Goal: Communication & Community: Answer question/provide support

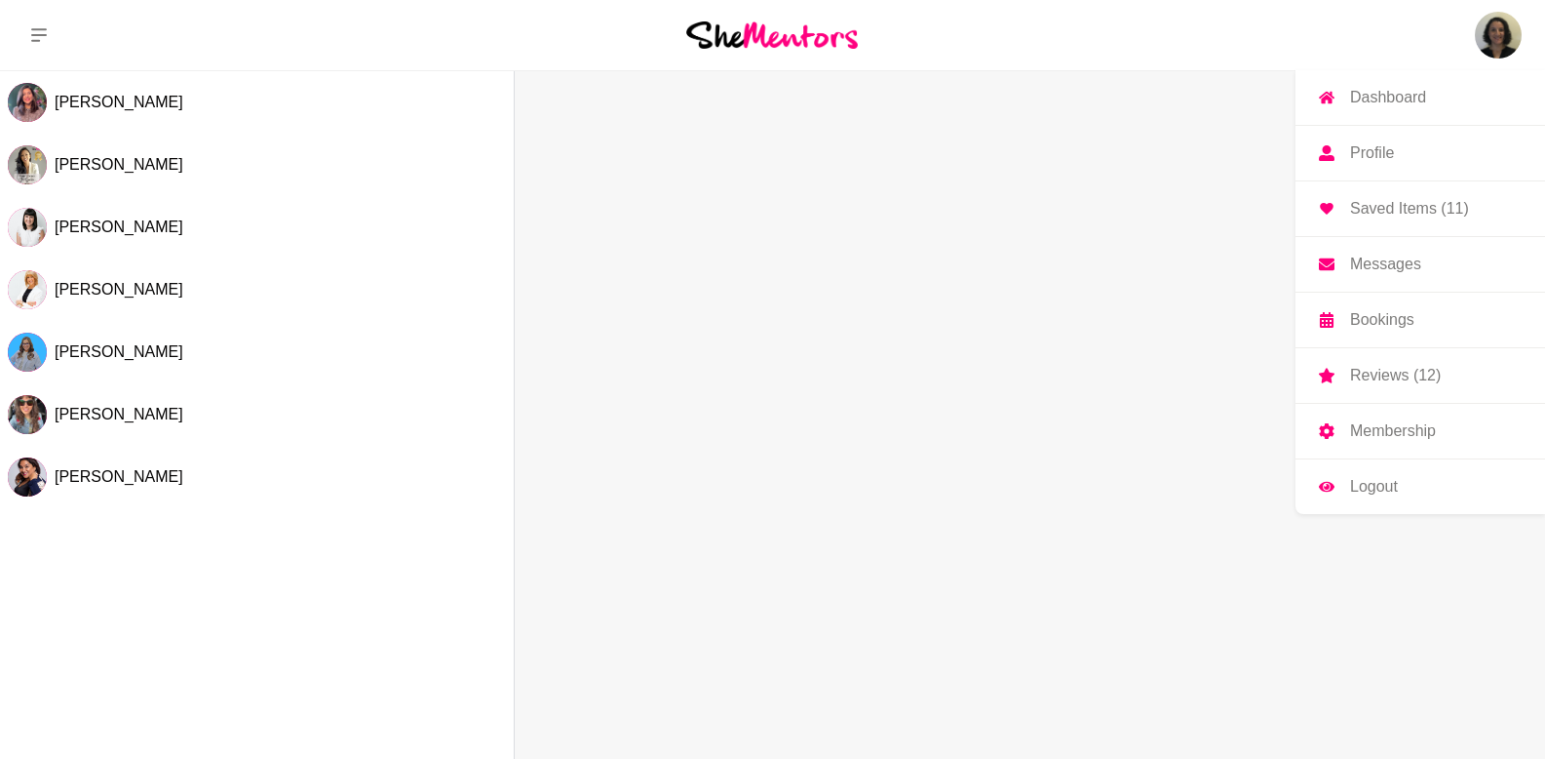
click at [1390, 272] on p "Messages" at bounding box center [1385, 264] width 71 height 16
click at [1392, 265] on p "Messages" at bounding box center [1385, 264] width 71 height 16
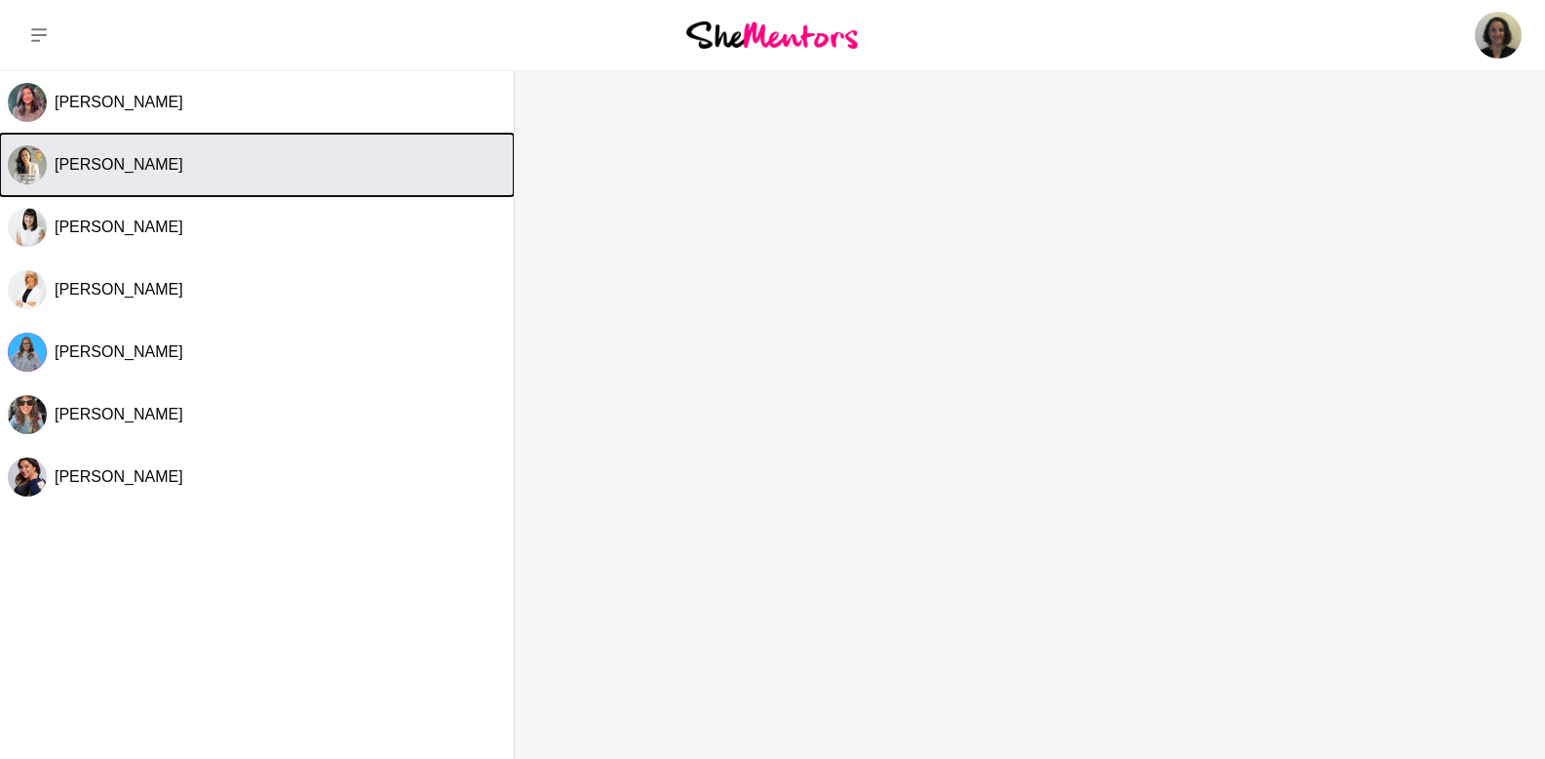
click at [98, 157] on span "[PERSON_NAME]" at bounding box center [119, 164] width 129 height 17
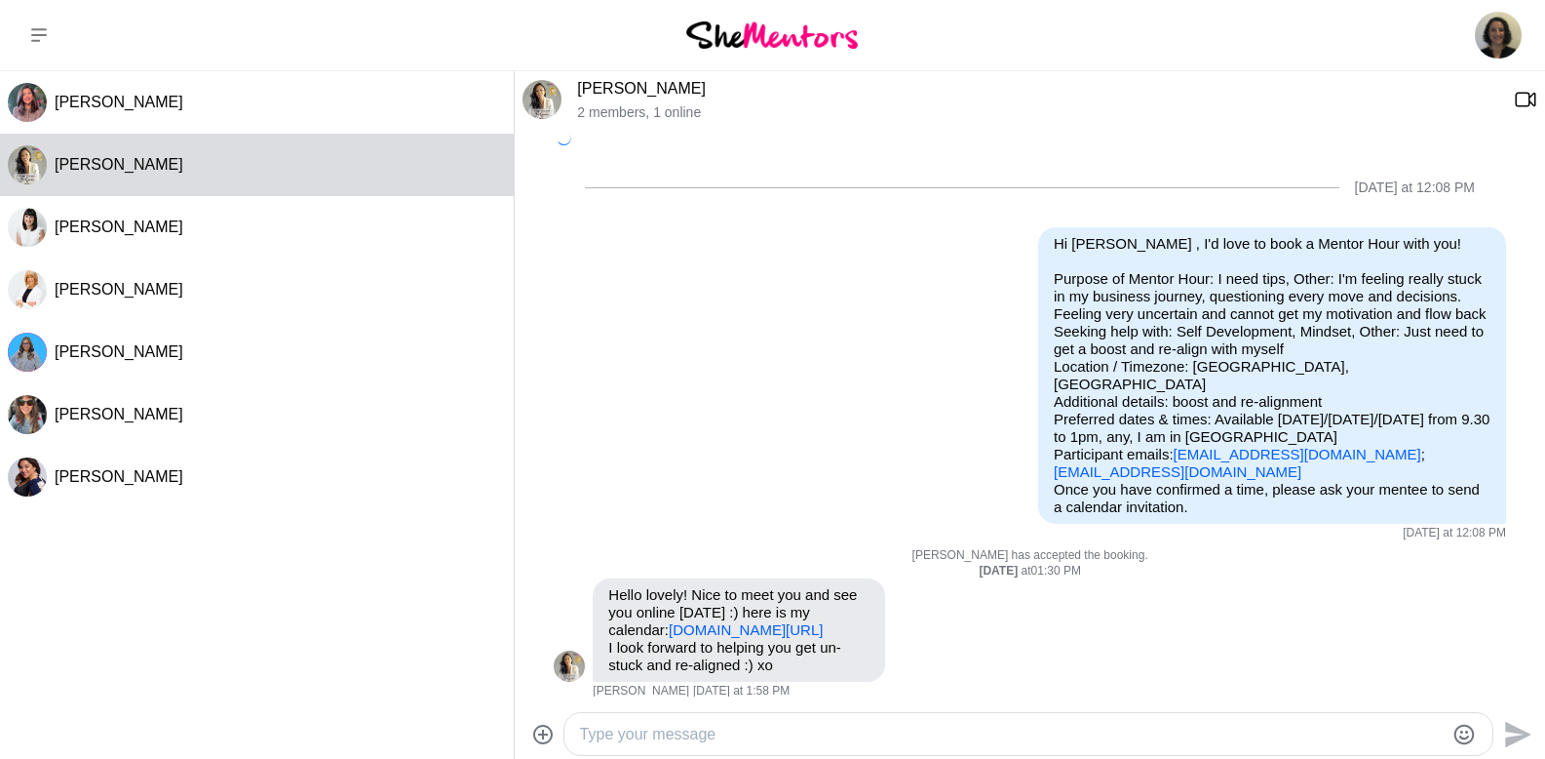
scroll to position [269, 0]
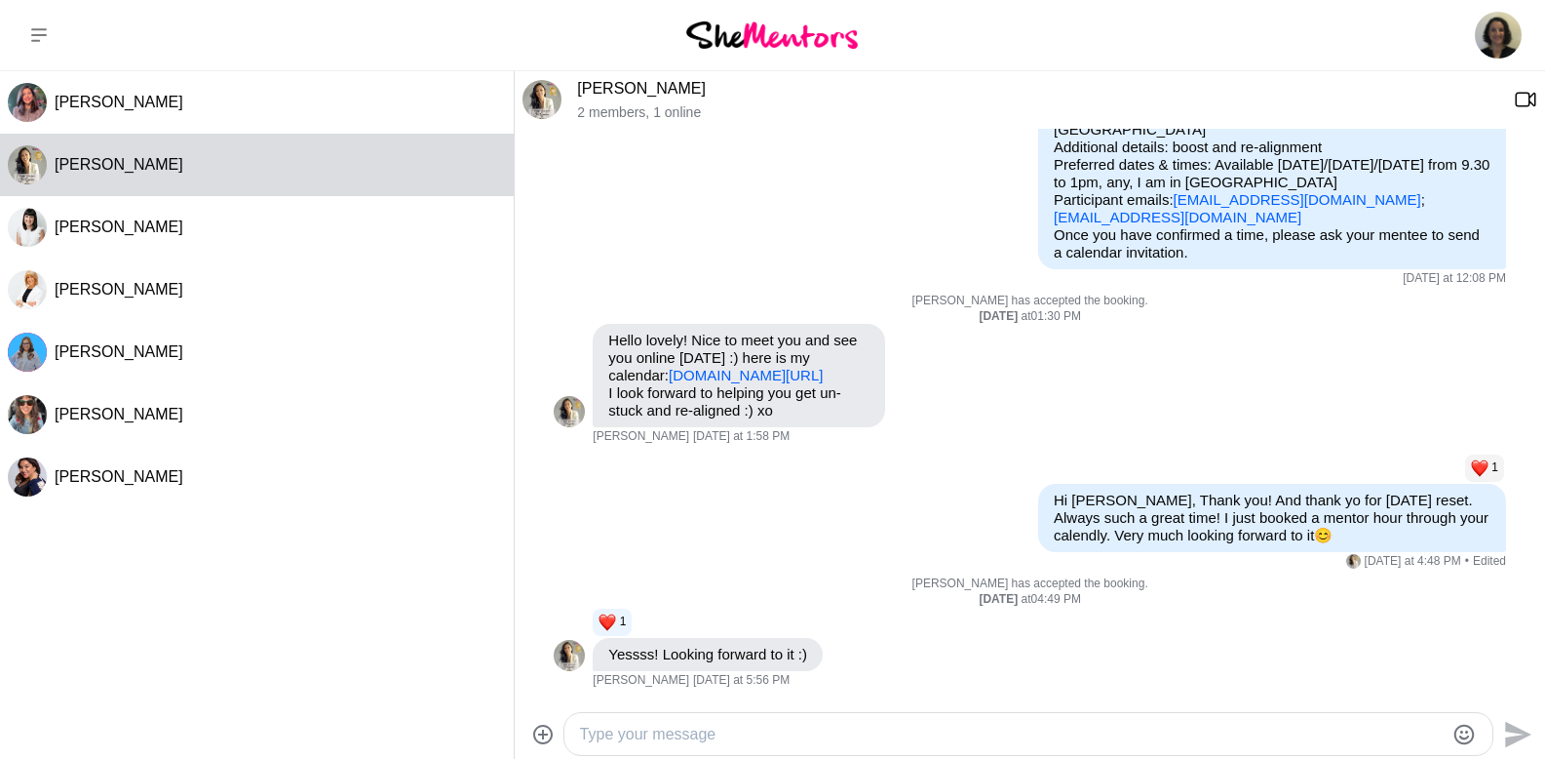
click at [645, 730] on textarea "Type your message" at bounding box center [1012, 734] width 864 height 23
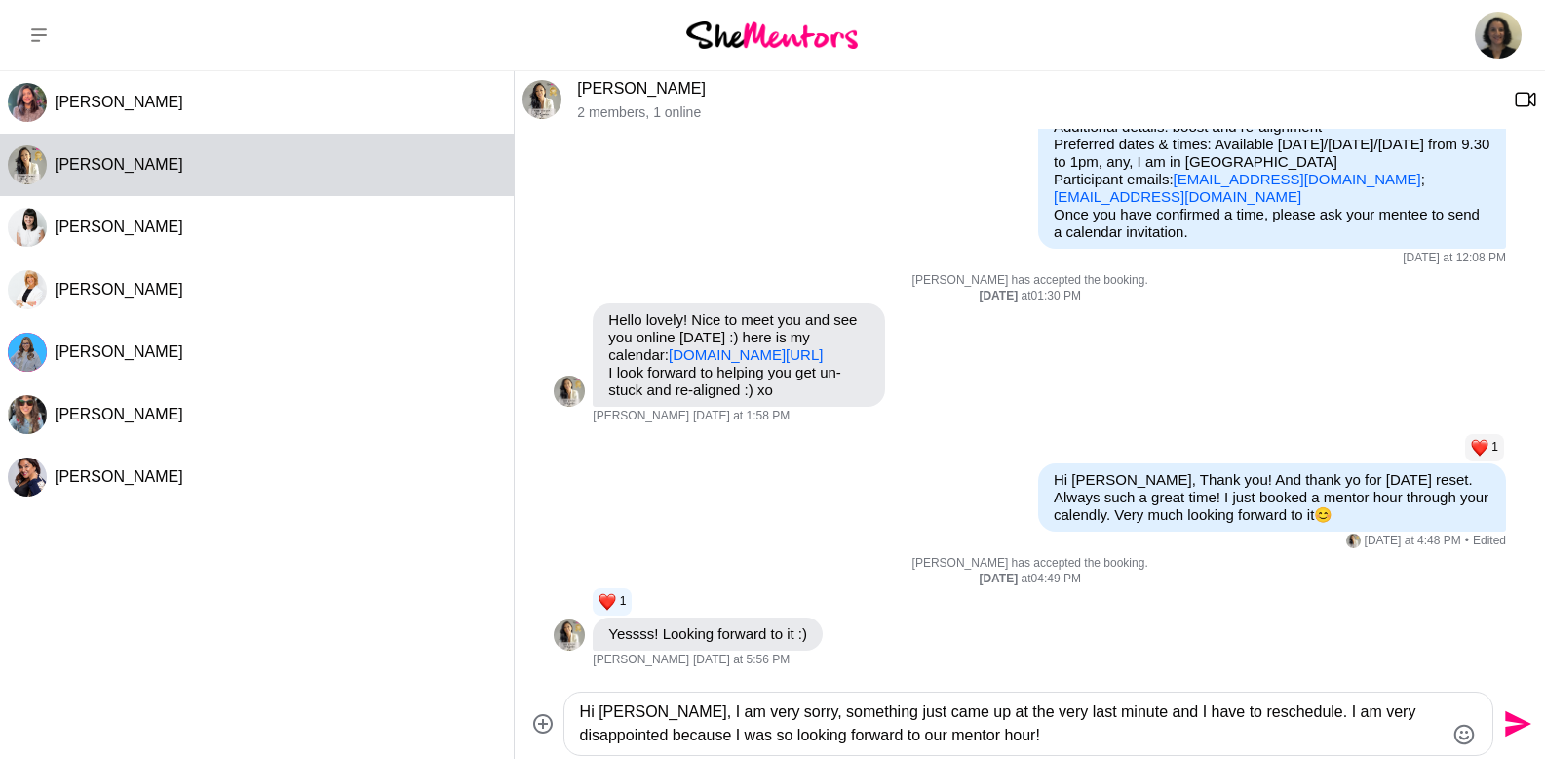
click at [972, 737] on textarea "Hi [PERSON_NAME], I am very sorry, something just came up at the very last minu…" at bounding box center [1012, 723] width 864 height 47
click at [1259, 715] on textarea "Hi [PERSON_NAME], I am very sorry, something just came up at the very last minu…" at bounding box center [1012, 723] width 864 height 47
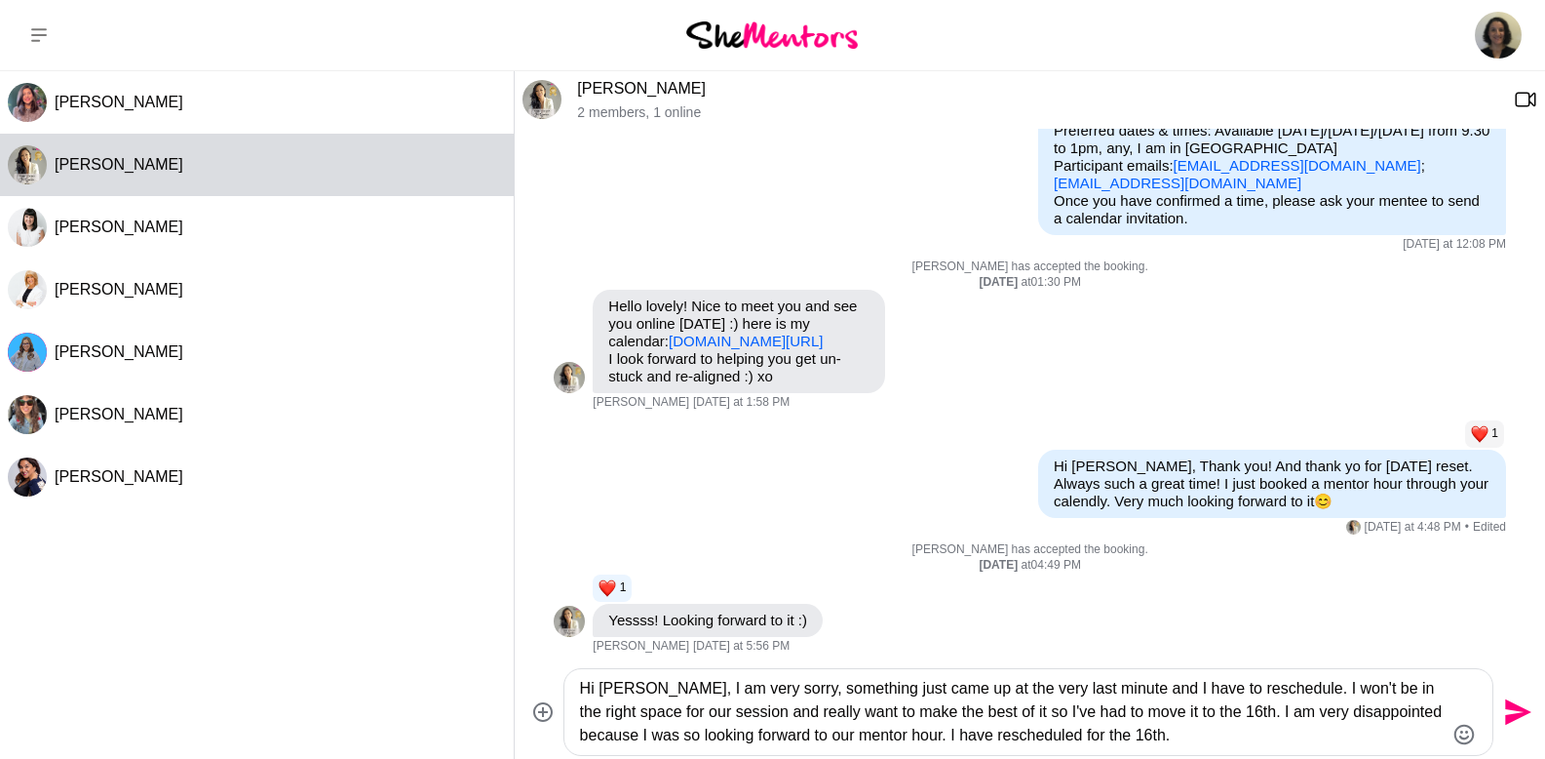
drag, startPoint x: 958, startPoint y: 738, endPoint x: 1303, endPoint y: 737, distance: 344.2
click at [1303, 737] on textarea "Hi [PERSON_NAME], I am very sorry, something just came up at the very last minu…" at bounding box center [1012, 712] width 864 height 70
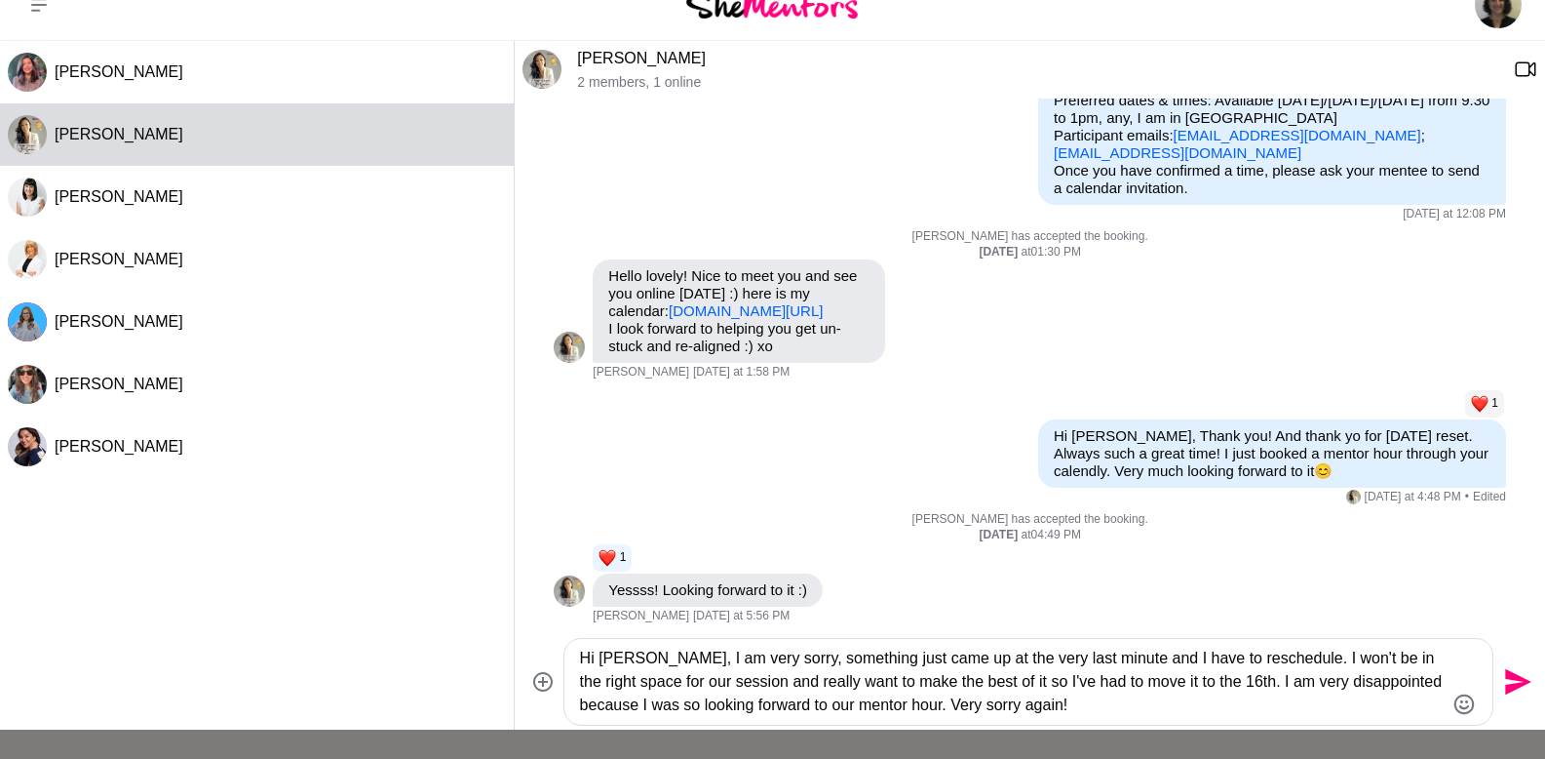
scroll to position [30, 0]
type textarea "Hi [PERSON_NAME], I am very sorry, something just came up at the very last minu…"
click at [1520, 674] on icon "Send" at bounding box center [1516, 681] width 31 height 31
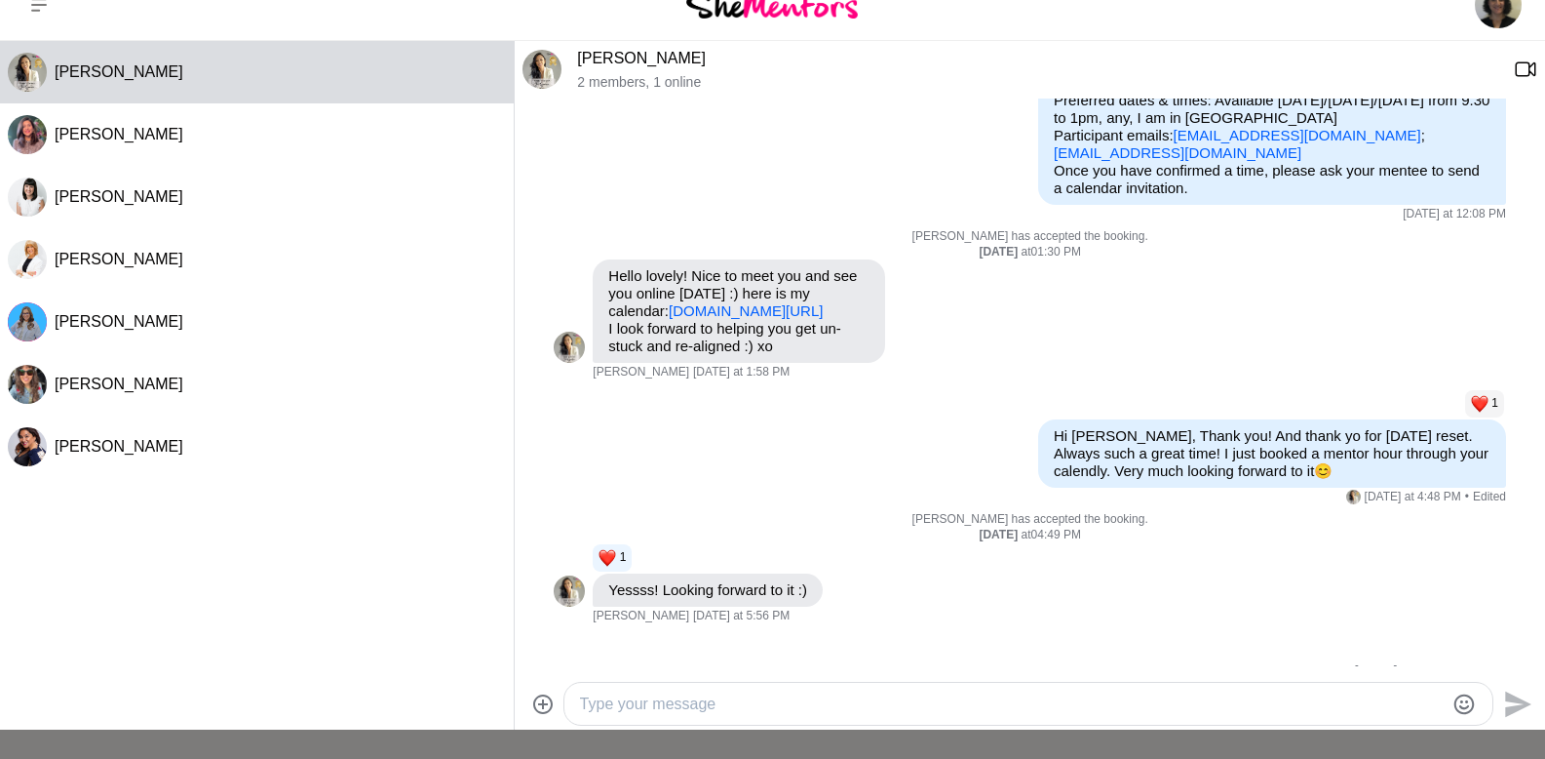
scroll to position [477, 0]
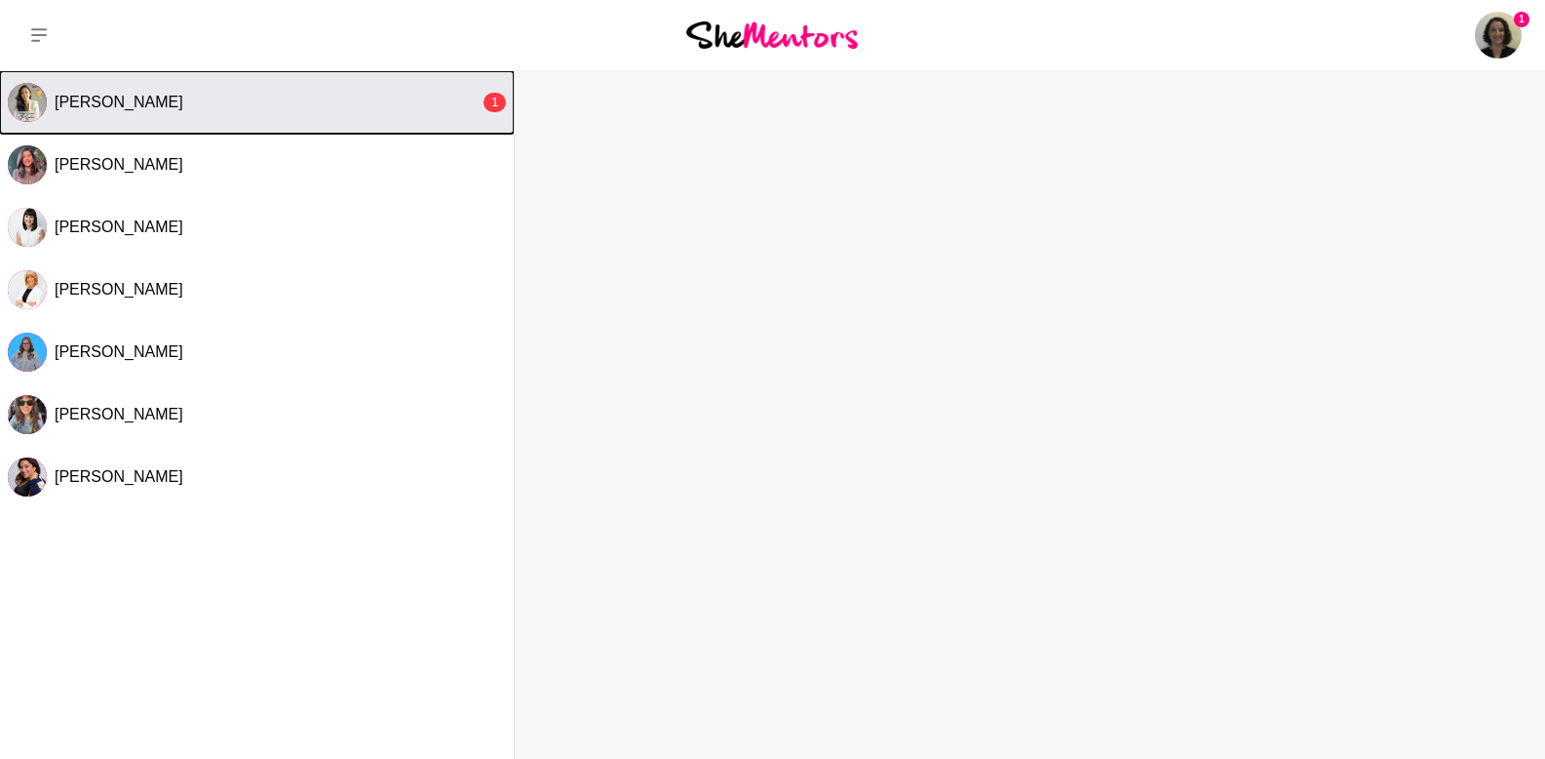
click at [54, 99] on button "Jen Gautier 1" at bounding box center [257, 102] width 514 height 62
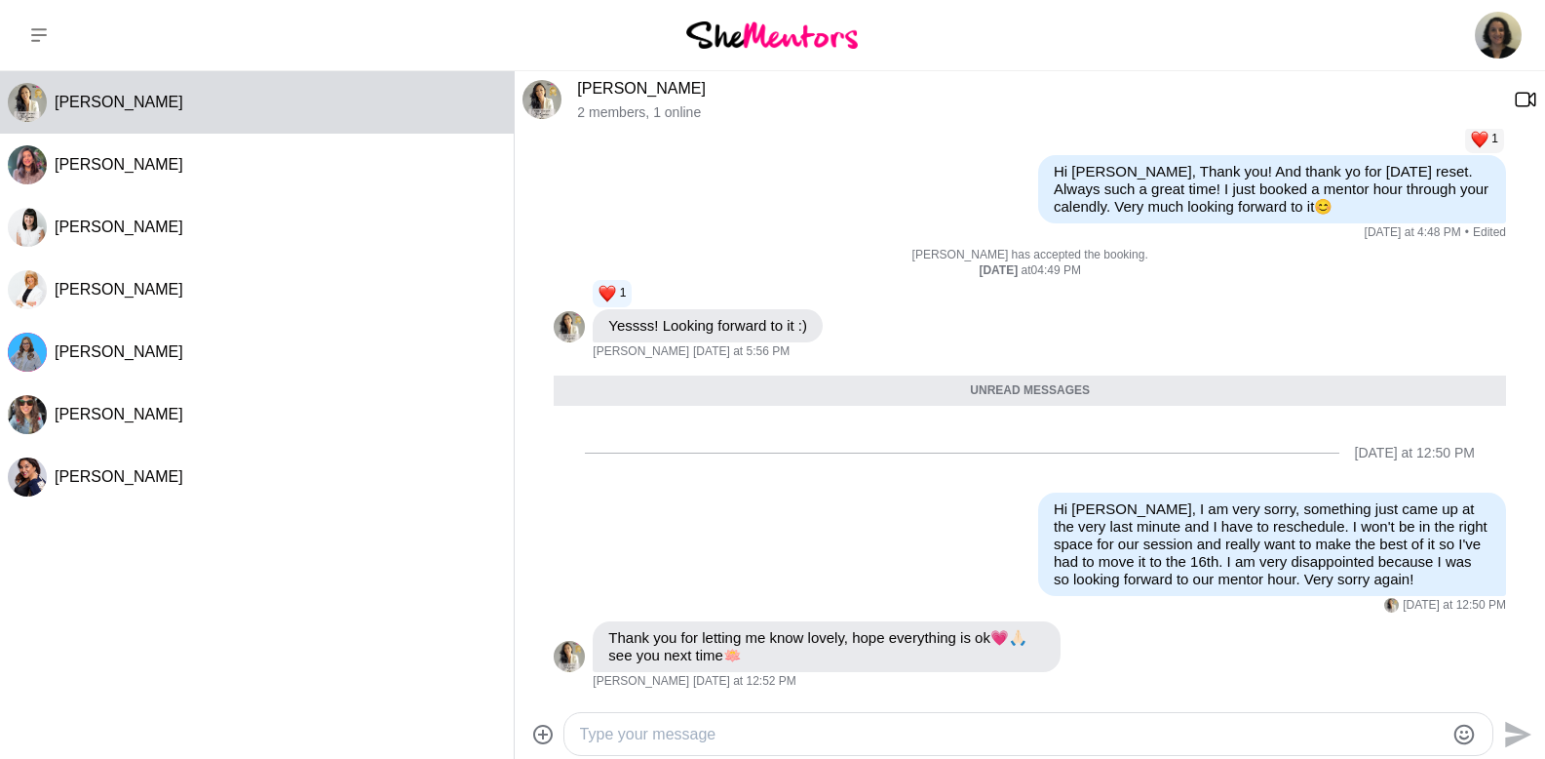
scroll to position [599, 0]
